Goal: Transaction & Acquisition: Obtain resource

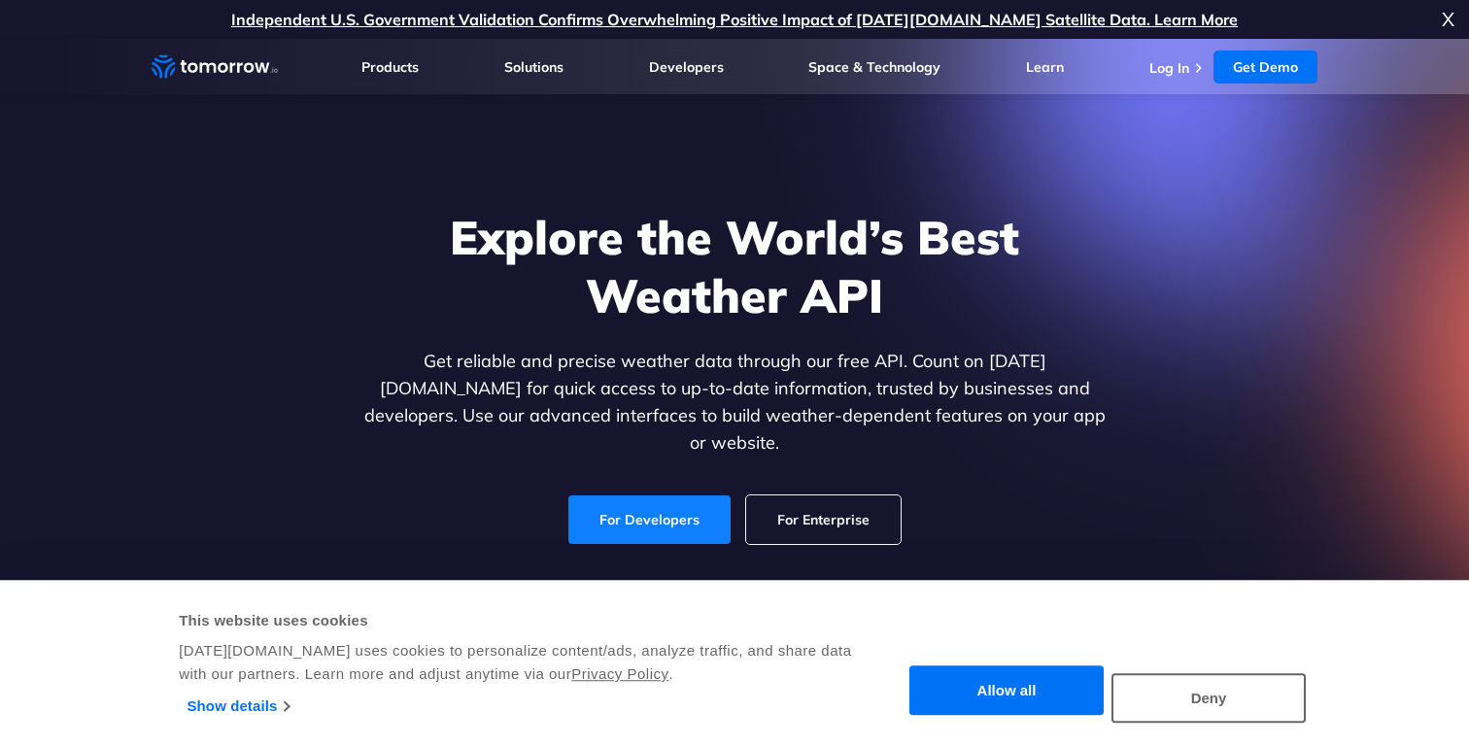
click at [682, 496] on link "For Developers" at bounding box center [650, 520] width 162 height 49
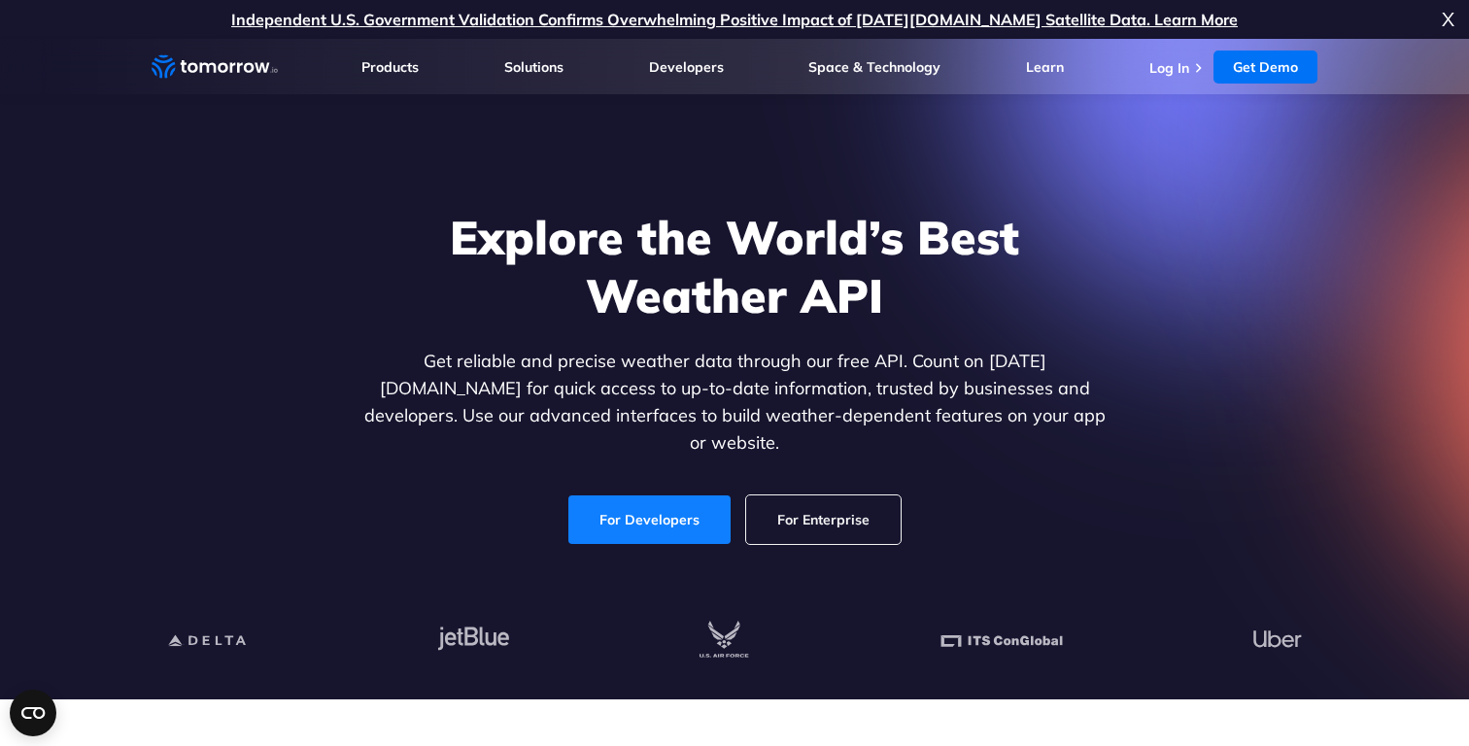
click at [657, 503] on link "For Developers" at bounding box center [650, 520] width 162 height 49
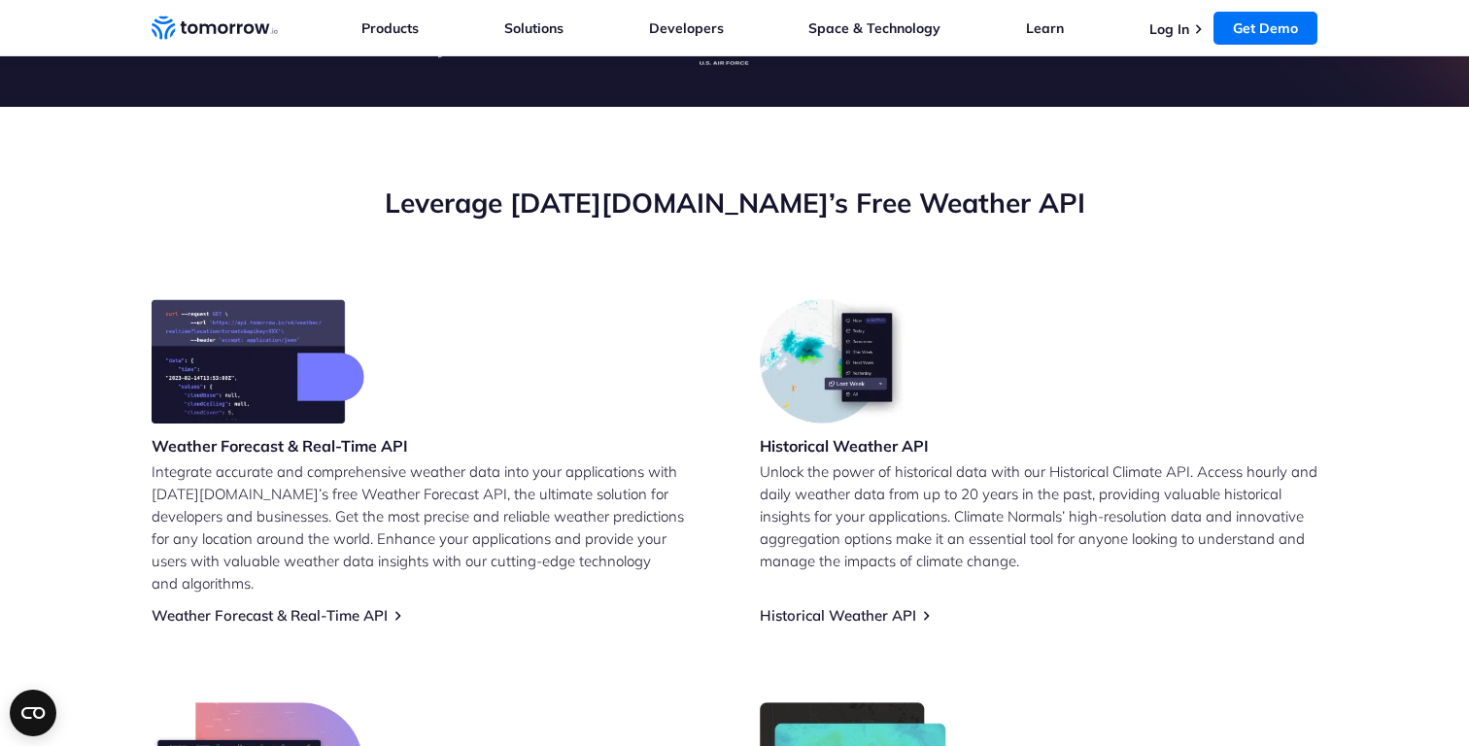
scroll to position [723, 0]
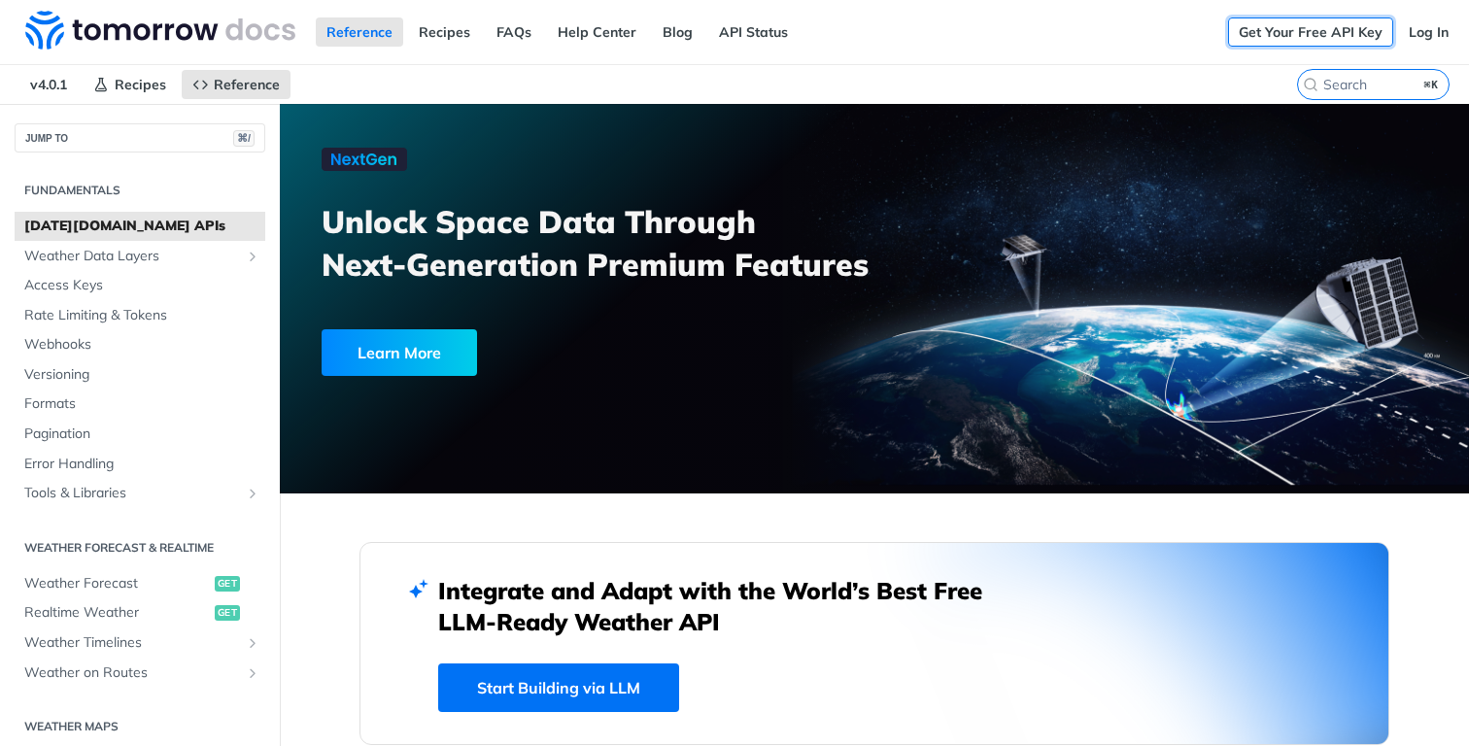
click at [1292, 20] on link "Get Your Free API Key" at bounding box center [1310, 31] width 165 height 29
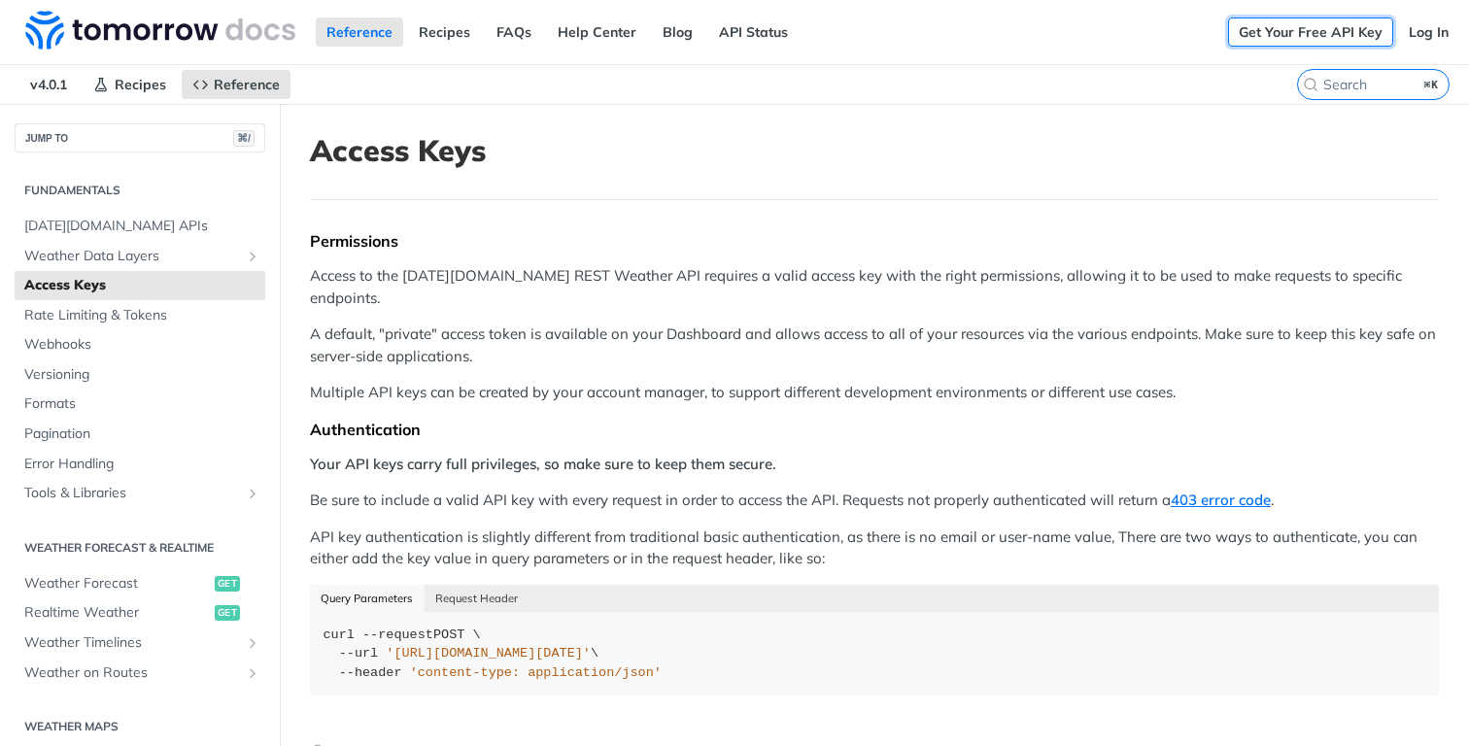
click at [1337, 33] on link "Get Your Free API Key" at bounding box center [1310, 31] width 165 height 29
